Goal: Information Seeking & Learning: Learn about a topic

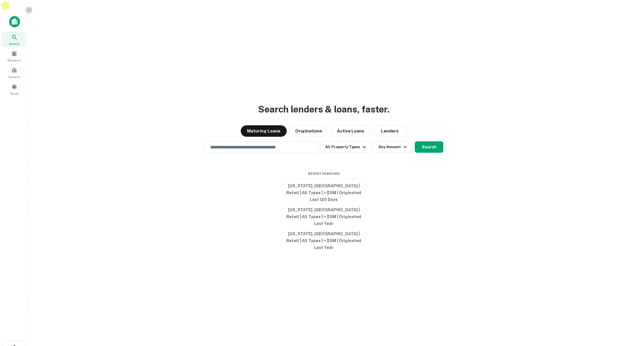
click at [29, 9] on icon "button" at bounding box center [29, 10] width 5 height 5
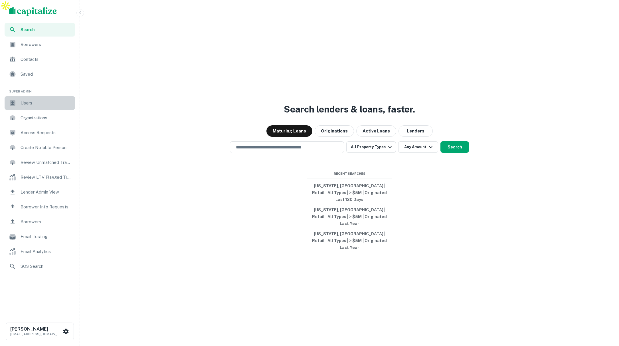
click at [34, 105] on span "Users" at bounding box center [46, 103] width 51 height 7
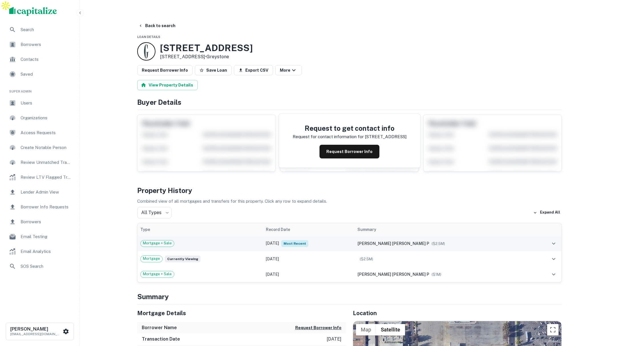
click at [230, 240] on div "Mortgage + Sale" at bounding box center [200, 243] width 120 height 7
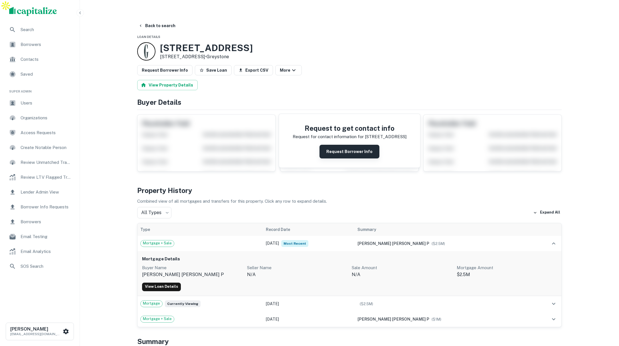
click at [364, 145] on button "Request Borrower Info" at bounding box center [349, 152] width 60 height 14
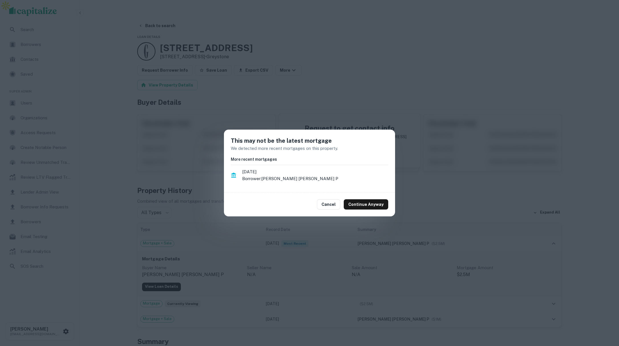
click at [410, 188] on div "This may not be the latest mortgage We detected more recent mortgages on this p…" at bounding box center [309, 173] width 619 height 346
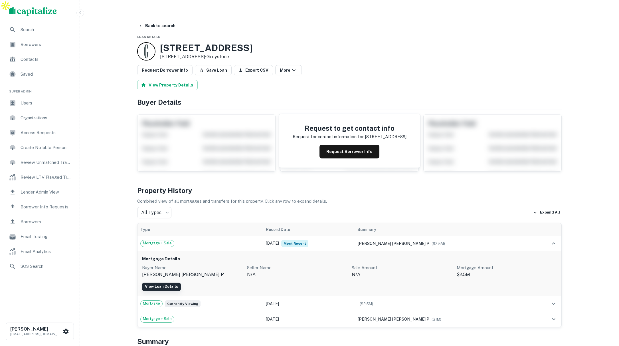
click at [169, 282] on link "View Loan Details" at bounding box center [161, 286] width 39 height 9
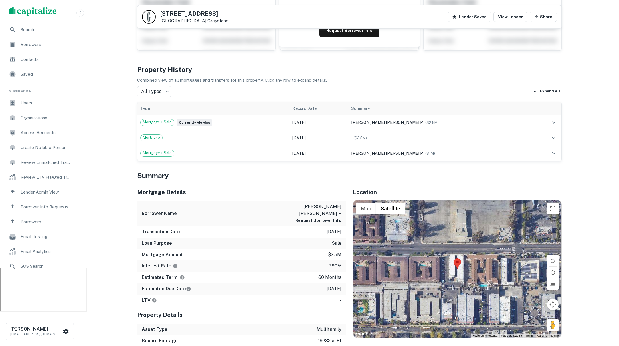
scroll to position [96, 0]
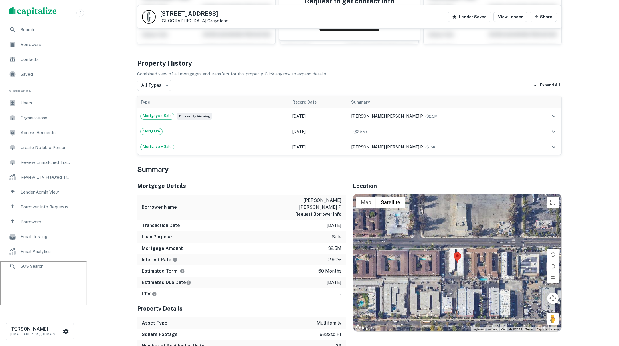
click at [31, 31] on span "Search" at bounding box center [46, 29] width 51 height 7
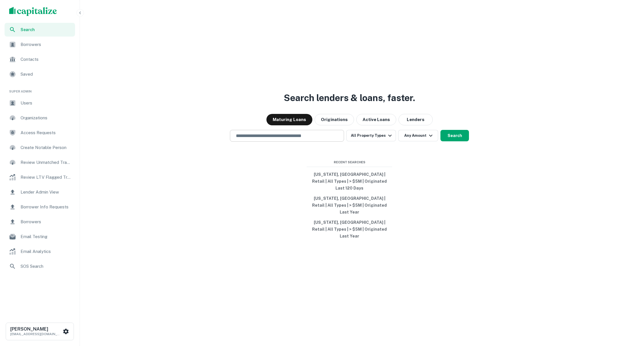
click at [290, 139] on input "text" at bounding box center [286, 135] width 109 height 7
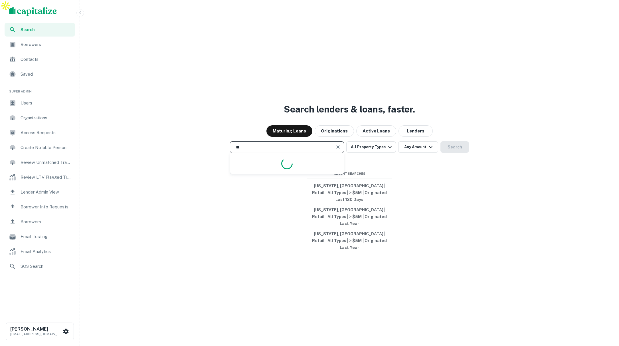
type input "*"
type input "**********"
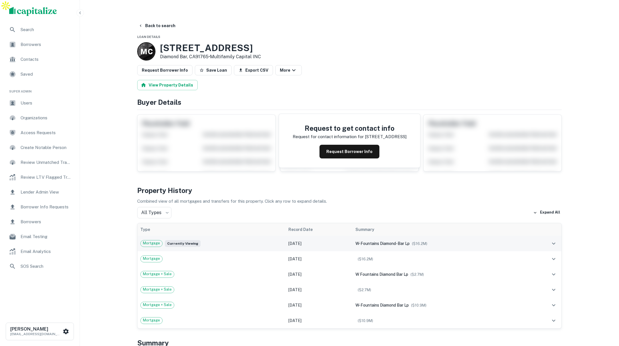
click at [251, 240] on div "Mortgage Currently viewing" at bounding box center [211, 243] width 142 height 7
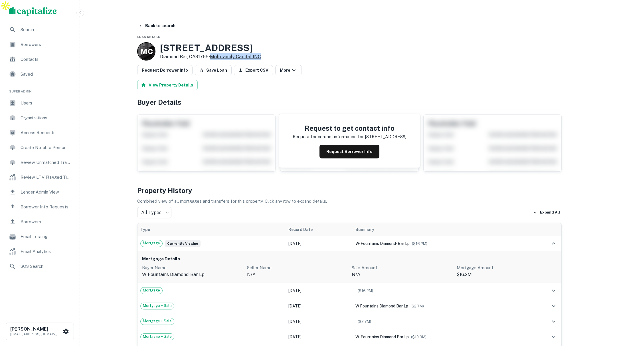
drag, startPoint x: 263, startPoint y: 45, endPoint x: 212, endPoint y: 42, distance: 51.4
click at [212, 53] on p "Diamond Bar, CA91765 • Multifamily Capital INC" at bounding box center [210, 56] width 101 height 7
copy link "Multifamily Capital INC"
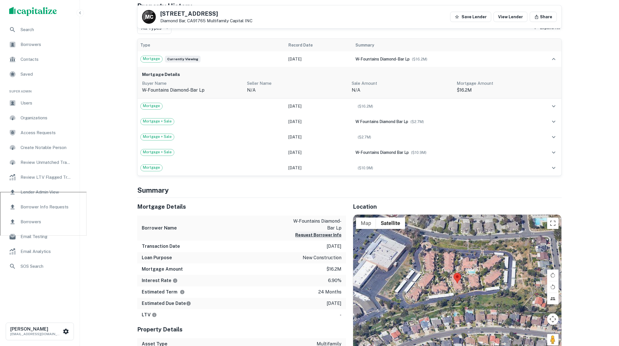
scroll to position [166, 0]
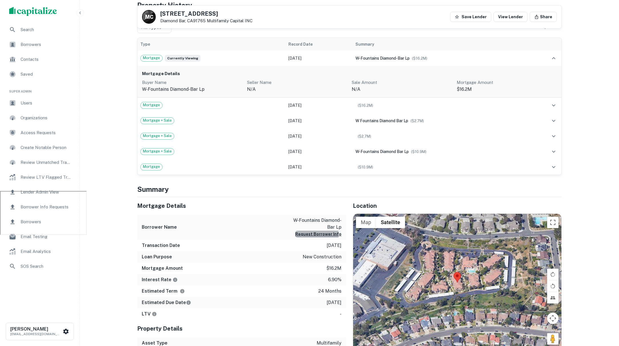
click at [312, 230] on button "Request Borrower Info" at bounding box center [318, 233] width 46 height 7
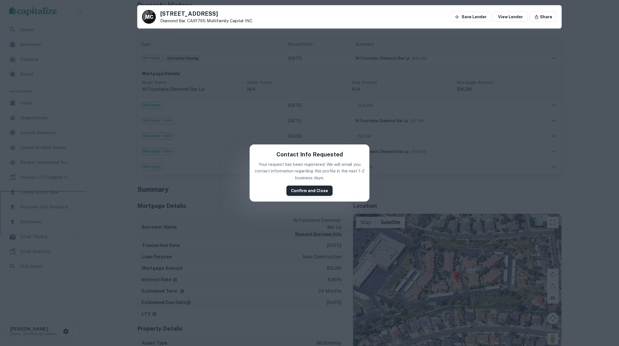
click at [306, 191] on button "Confirm and Close" at bounding box center [309, 190] width 46 height 10
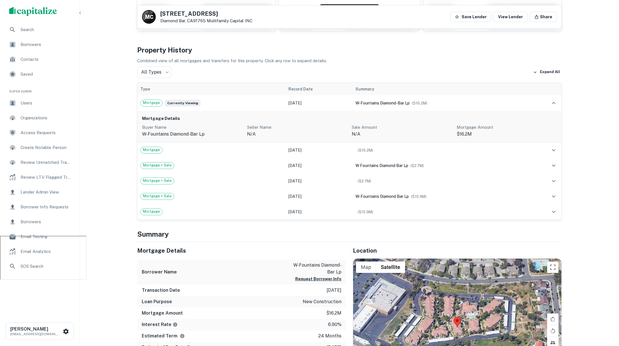
scroll to position [0, 0]
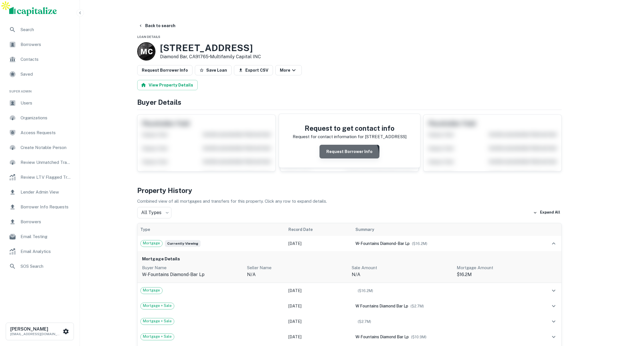
click at [349, 146] on button "Request Borrower Info" at bounding box center [349, 152] width 60 height 14
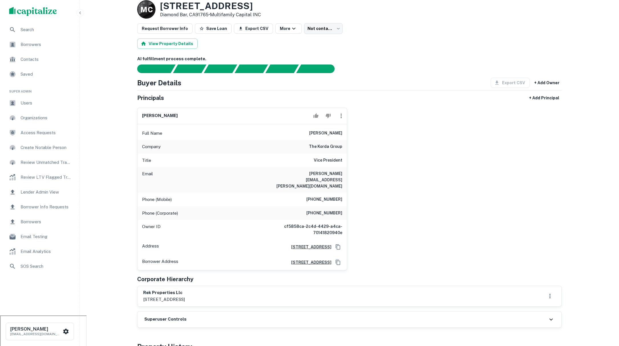
scroll to position [42, 0]
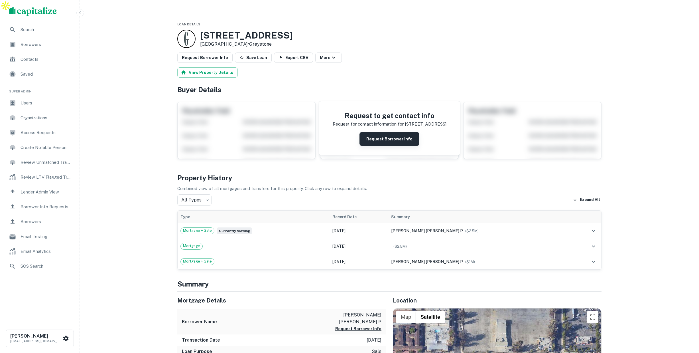
click at [390, 132] on button "Request Borrower Info" at bounding box center [390, 139] width 60 height 14
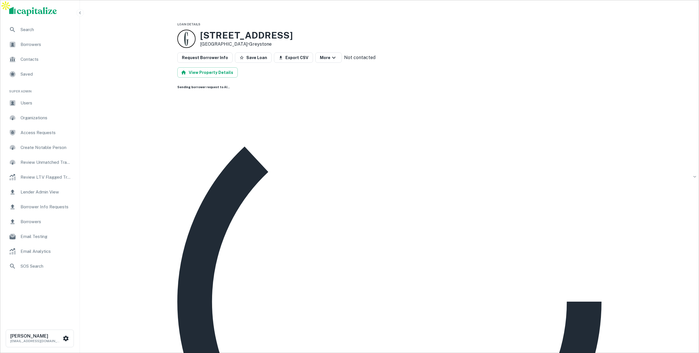
scroll to position [4, 0]
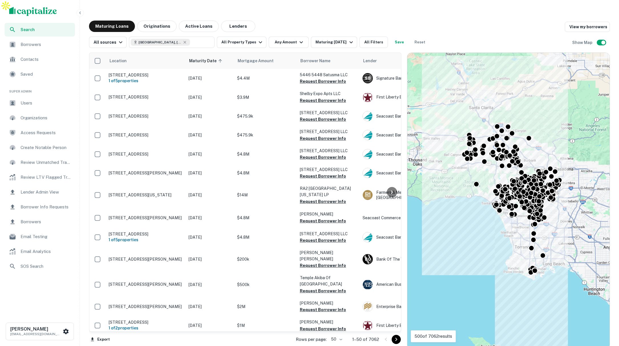
click at [80, 12] on icon "button" at bounding box center [80, 13] width 5 height 5
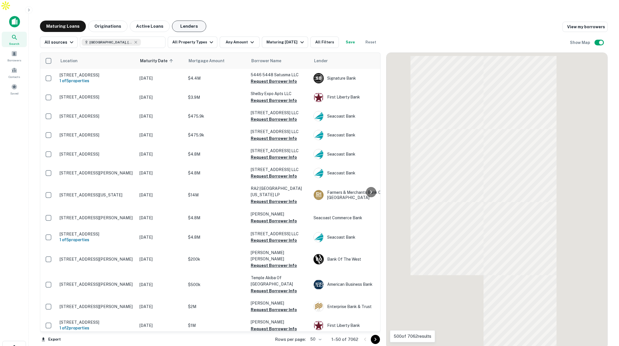
click at [191, 21] on button "Lenders" at bounding box center [189, 26] width 34 height 11
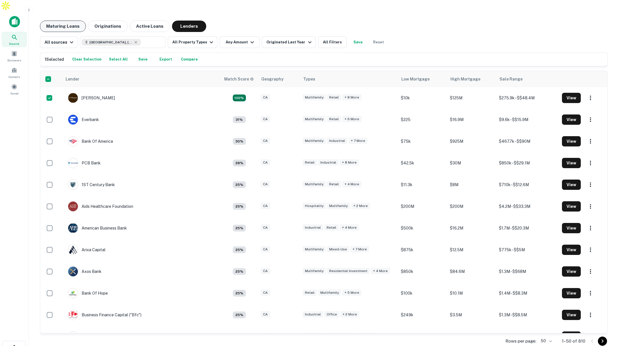
click at [70, 21] on button "Maturing Loans" at bounding box center [63, 26] width 46 height 11
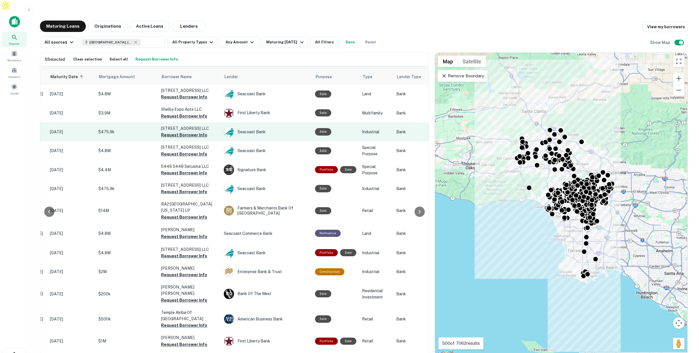
scroll to position [0, 0]
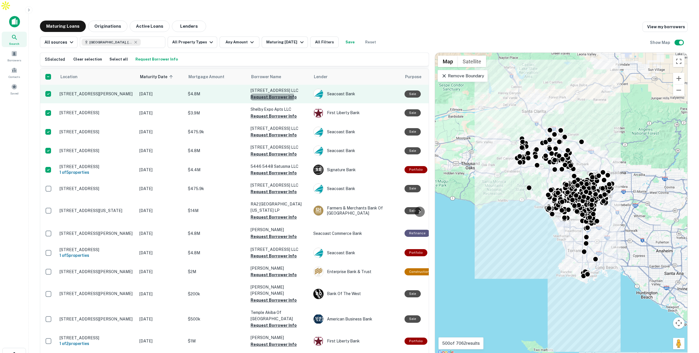
click at [267, 94] on button "Request Borrower Info" at bounding box center [274, 97] width 46 height 7
click at [219, 91] on p "$4.8M" at bounding box center [216, 94] width 57 height 6
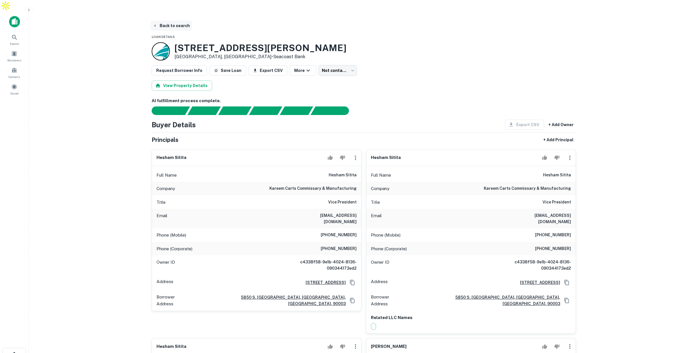
click at [170, 21] on button "Back to search" at bounding box center [172, 26] width 42 height 10
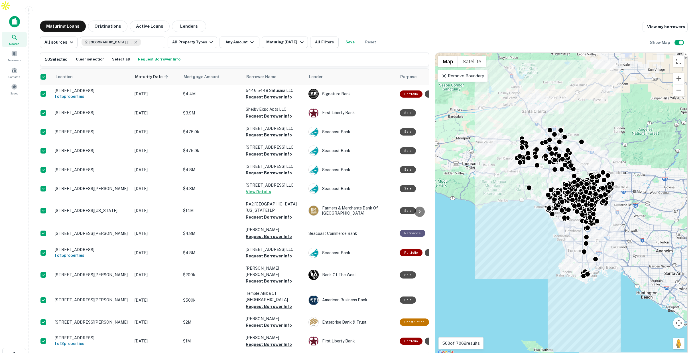
scroll to position [0, 0]
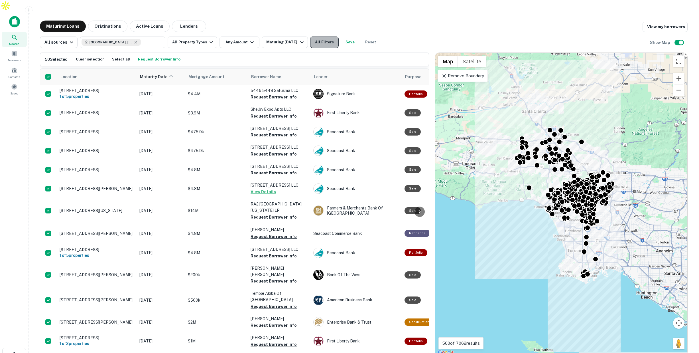
click at [323, 36] on button "All Filters" at bounding box center [324, 41] width 29 height 11
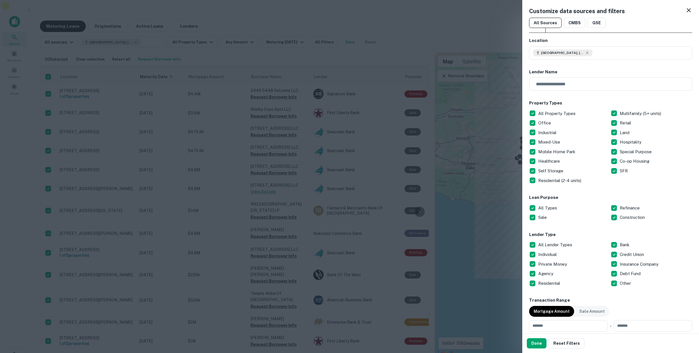
drag, startPoint x: 166, startPoint y: 12, endPoint x: 163, endPoint y: 13, distance: 3.5
click at [166, 12] on div at bounding box center [349, 176] width 699 height 353
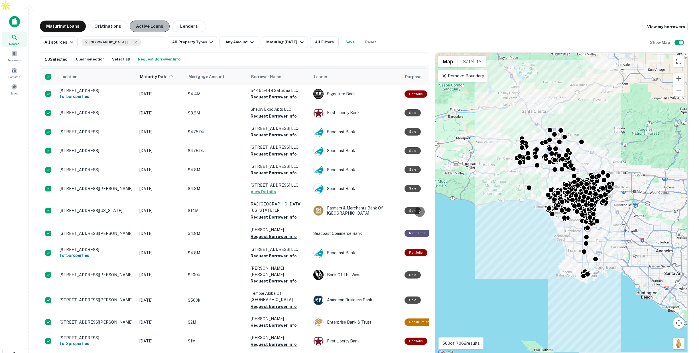
click at [152, 21] on button "Active Loans" at bounding box center [150, 26] width 40 height 11
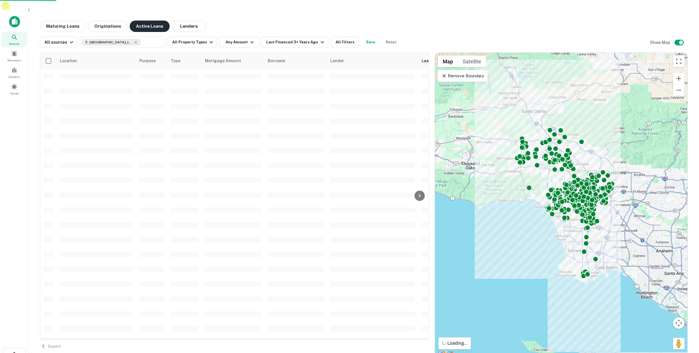
scroll to position [0, 0]
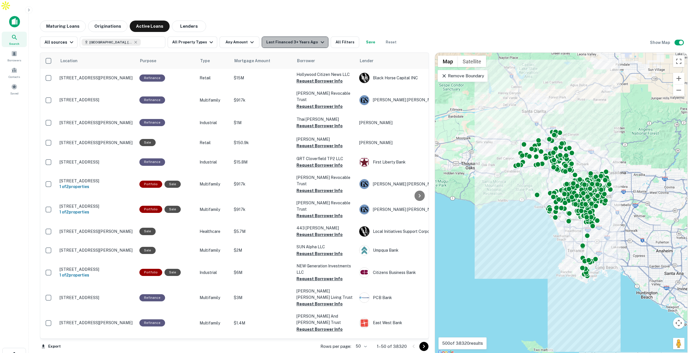
click at [295, 39] on div "Last Financed 3+ Years Ago" at bounding box center [295, 42] width 59 height 7
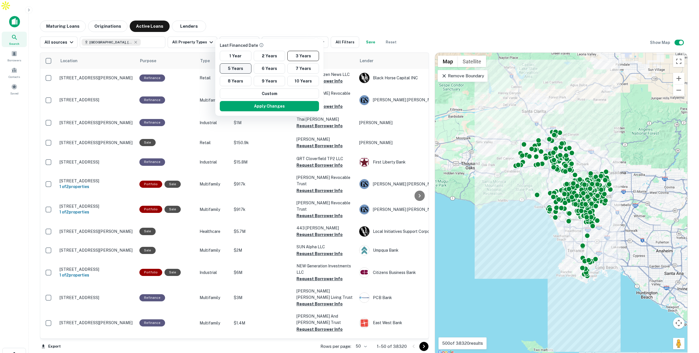
click at [242, 66] on button "5 Years" at bounding box center [236, 68] width 32 height 10
click at [266, 107] on button "Apply Changes" at bounding box center [269, 106] width 99 height 10
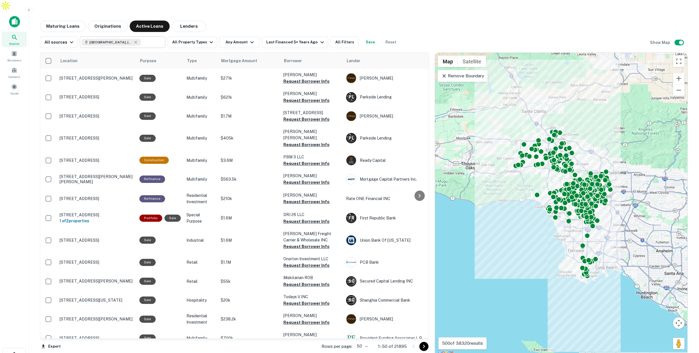
click at [141, 38] on input "text" at bounding box center [152, 42] width 22 height 8
type input "**********"
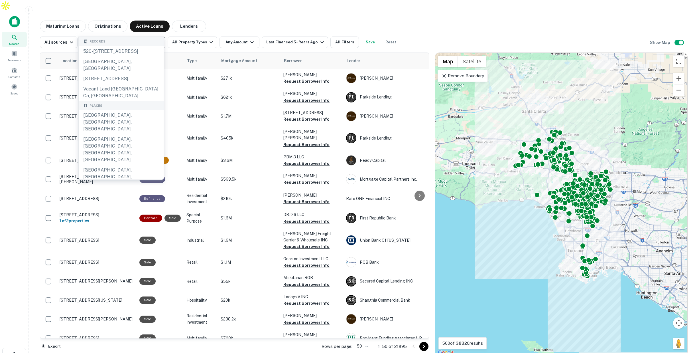
click at [135, 38] on input "**********" at bounding box center [118, 42] width 73 height 8
click at [240, 21] on div "Maturing Loans Originations Active Loans Lenders" at bounding box center [364, 26] width 648 height 11
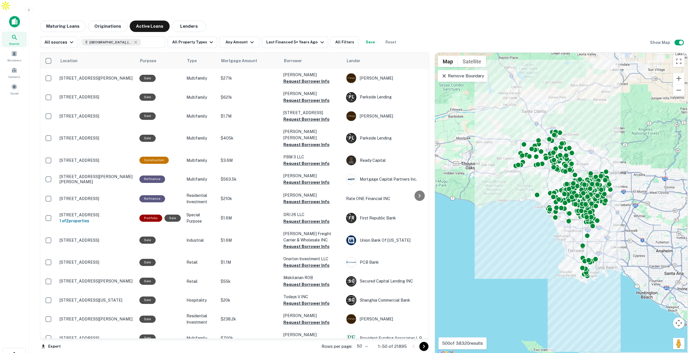
click at [478, 72] on p "Remove Boundary" at bounding box center [462, 75] width 42 height 7
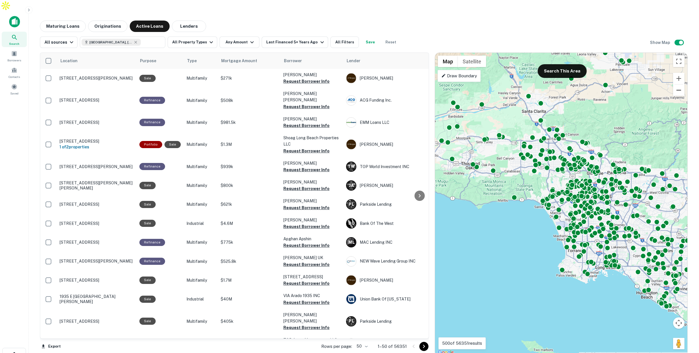
click at [618, 84] on button "Zoom out" at bounding box center [678, 89] width 11 height 11
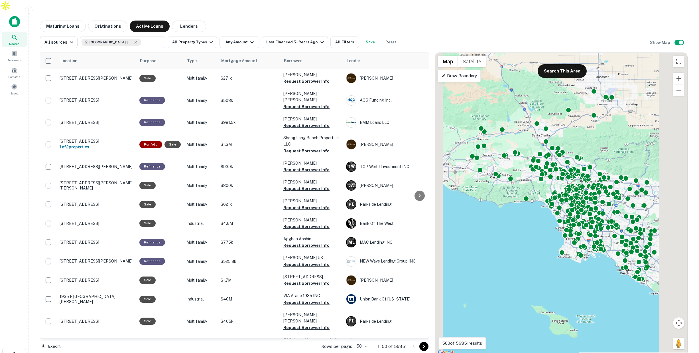
click at [618, 84] on button "Zoom out" at bounding box center [678, 89] width 11 height 11
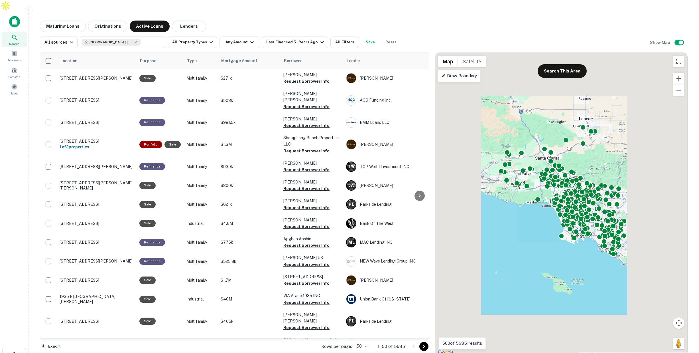
click at [618, 84] on button "Zoom out" at bounding box center [678, 89] width 11 height 11
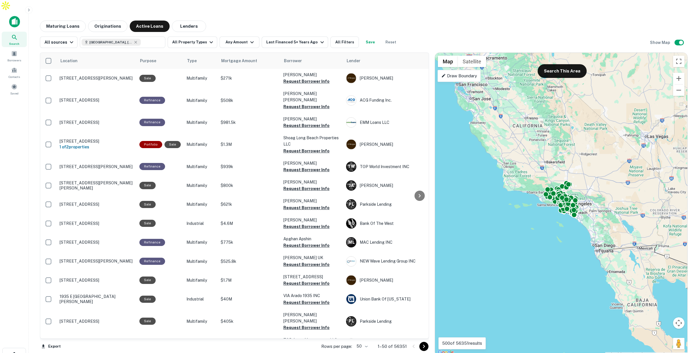
click at [458, 72] on p "Draw Boundary" at bounding box center [459, 75] width 36 height 7
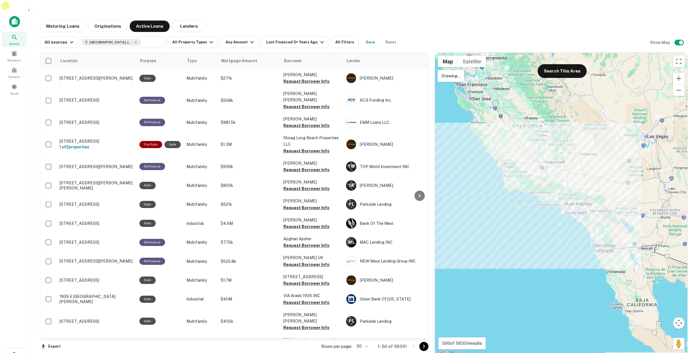
drag, startPoint x: 550, startPoint y: 141, endPoint x: 556, endPoint y: 140, distance: 6.2
click at [556, 140] on div at bounding box center [561, 204] width 252 height 303
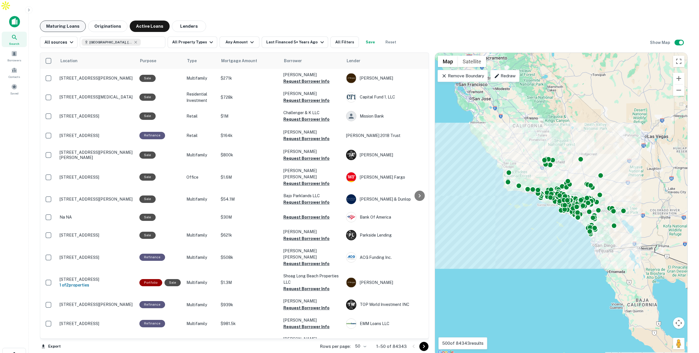
click at [62, 21] on button "Maturing Loans" at bounding box center [63, 26] width 46 height 11
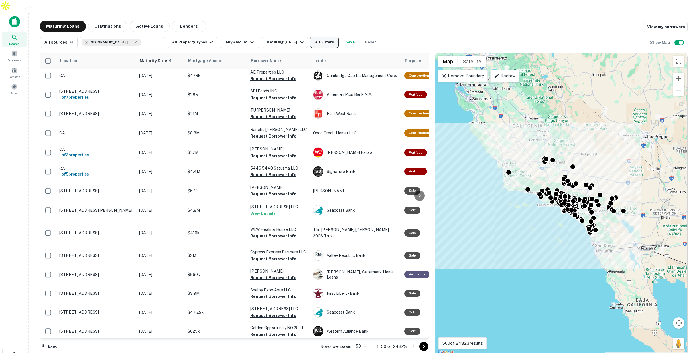
scroll to position [20, 0]
click at [327, 36] on button "All Filters" at bounding box center [324, 41] width 29 height 11
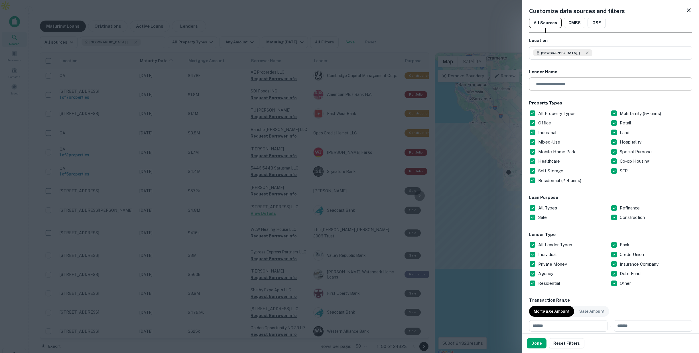
click at [558, 83] on input "text" at bounding box center [608, 83] width 159 height 13
type input "********"
click at [532, 342] on button "Done" at bounding box center [537, 343] width 20 height 10
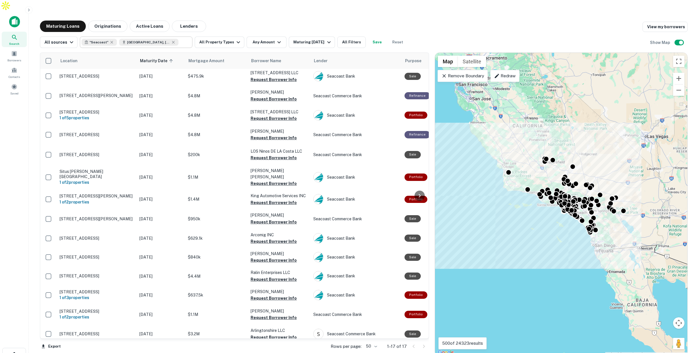
scroll to position [59, 0]
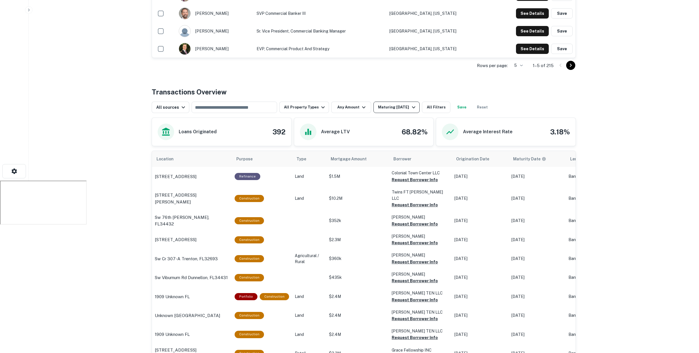
scroll to position [184, 0]
click at [410, 104] on icon "button" at bounding box center [413, 107] width 7 height 7
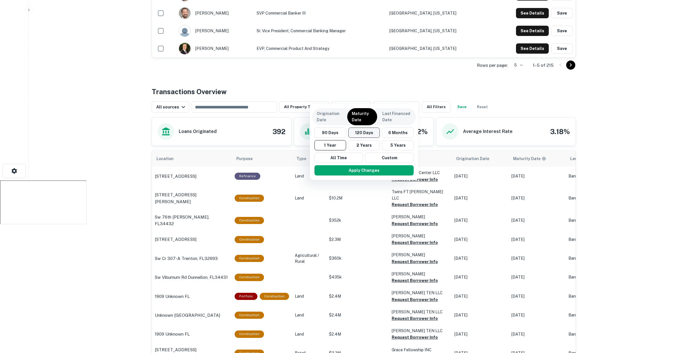
click at [362, 133] on button "120 Days" at bounding box center [364, 132] width 32 height 10
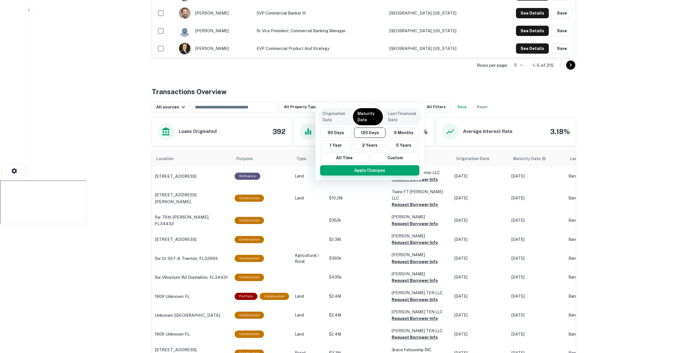
click at [370, 169] on button "Apply Changes" at bounding box center [369, 170] width 99 height 10
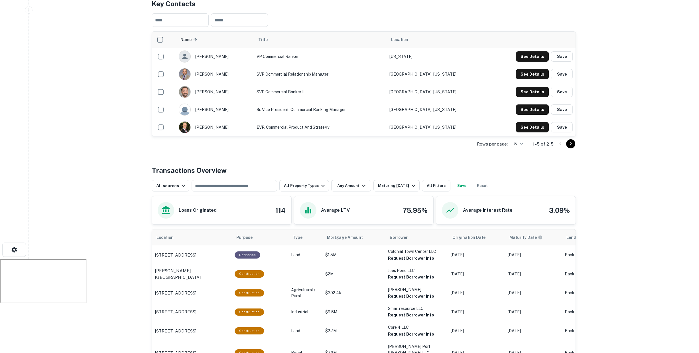
scroll to position [105, 0]
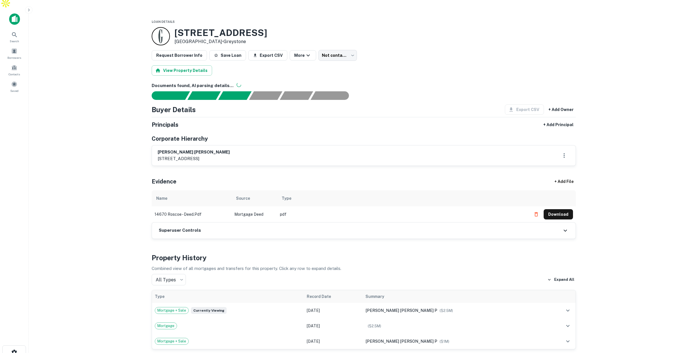
scroll to position [3, 0]
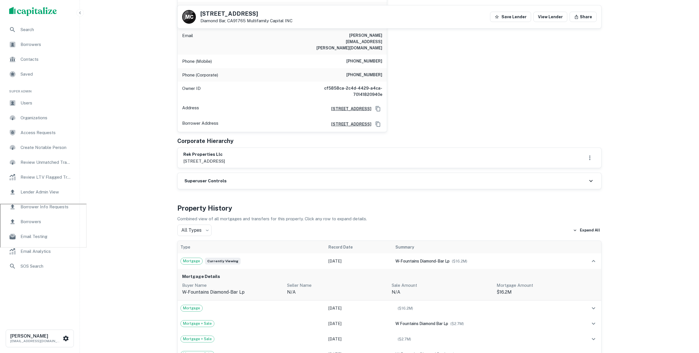
scroll to position [172, 0]
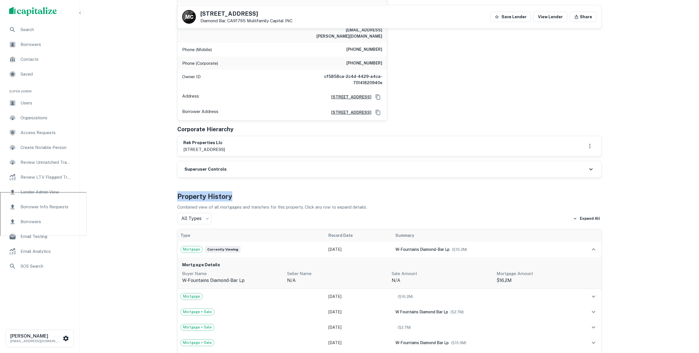
drag, startPoint x: 177, startPoint y: 173, endPoint x: 236, endPoint y: 176, distance: 58.5
click at [236, 191] on h4 "Property History" at bounding box center [389, 196] width 424 height 10
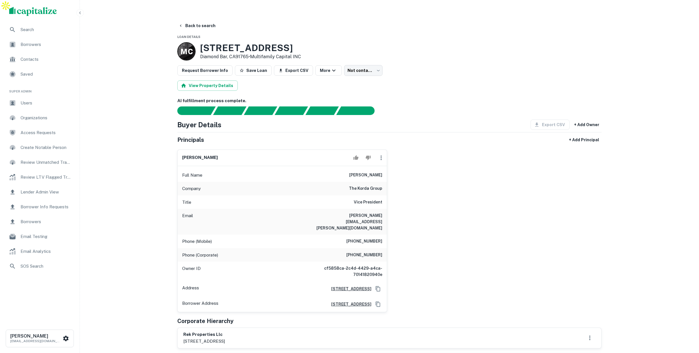
scroll to position [1, 0]
